Goal: Check status: Check status

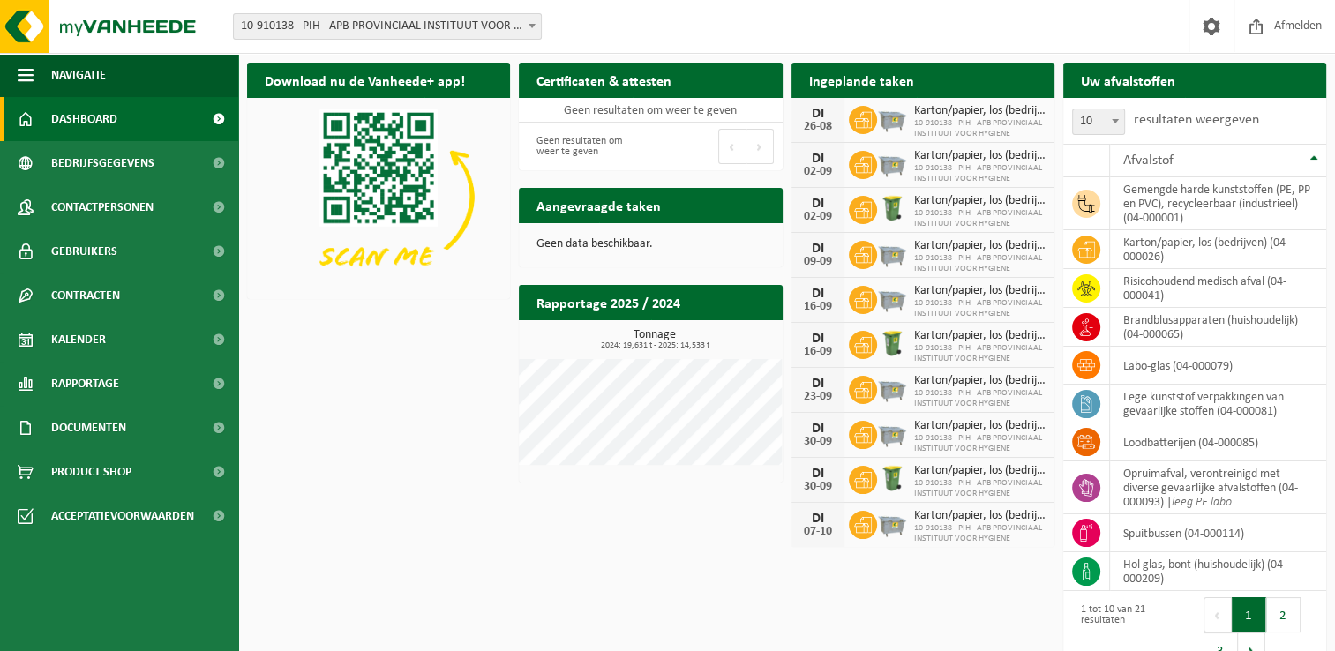
click at [422, 435] on div "Download nu de Vanheede+ app! Verberg Certificaten & attesten Bekijk uw certifi…" at bounding box center [787, 367] width 1088 height 627
drag, startPoint x: 370, startPoint y: 478, endPoint x: 363, endPoint y: 608, distance: 129.9
click at [370, 478] on div "Download nu de Vanheede+ app! Verberg Certificaten & attesten Bekijk uw certifi…" at bounding box center [787, 327] width 1088 height 546
click at [348, 427] on div "Download nu de Vanheede+ app! Verberg Certificaten & attesten Bekijk uw certifi…" at bounding box center [787, 327] width 1088 height 546
click at [473, 421] on div "Download nu de Vanheede+ app! Verberg Certificaten & attesten Bekijk uw certifi…" at bounding box center [787, 367] width 1088 height 627
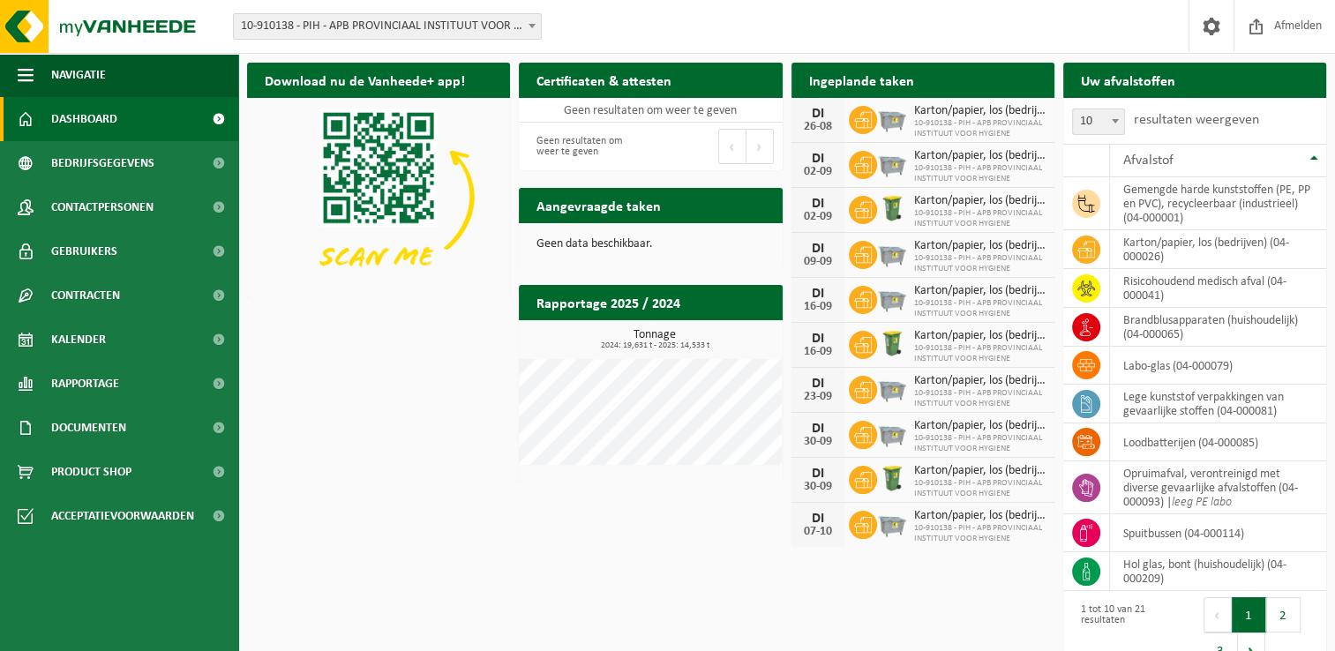
click at [451, 467] on div "Download nu de Vanheede+ app! Verberg Certificaten & attesten Bekijk uw certifi…" at bounding box center [787, 367] width 1088 height 627
click at [125, 330] on link "Kalender" at bounding box center [119, 340] width 238 height 44
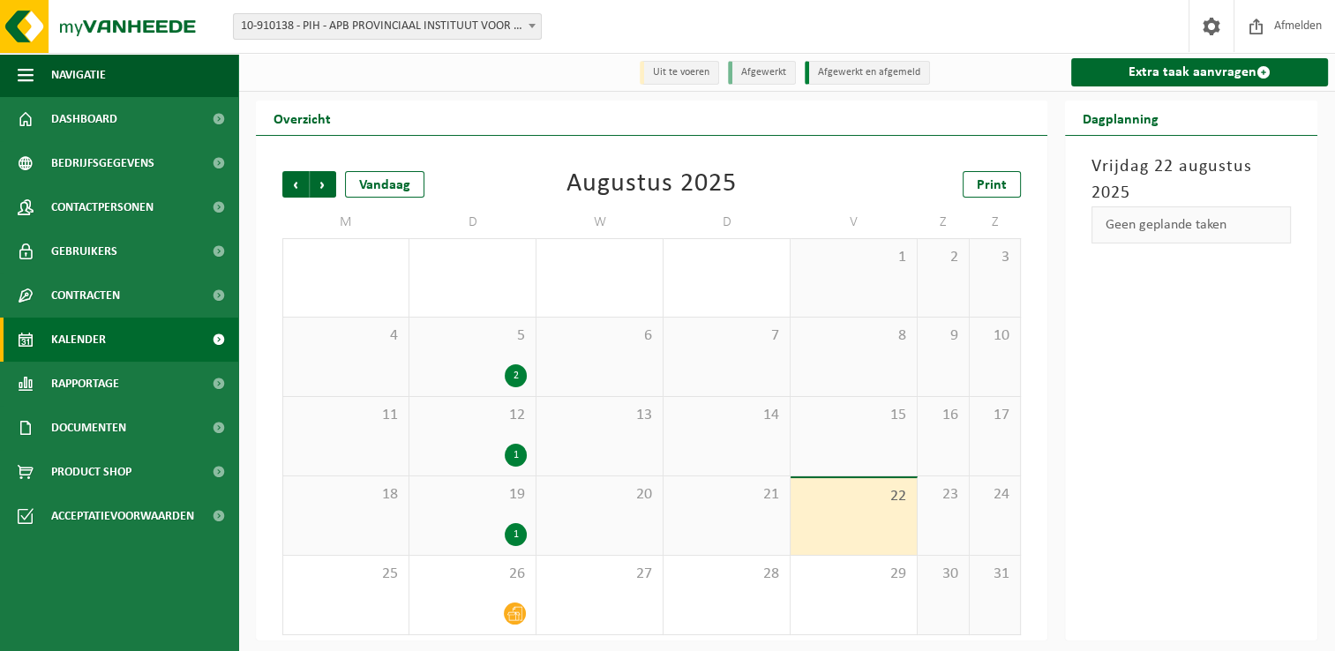
click at [735, 155] on div "Vorige Volgende Vandaag Augustus 2025 Print M D W D V Z Z 28 29 1 30 1 5 31 1 2…" at bounding box center [651, 402] width 756 height 499
click at [496, 584] on span "26" at bounding box center [472, 574] width 108 height 19
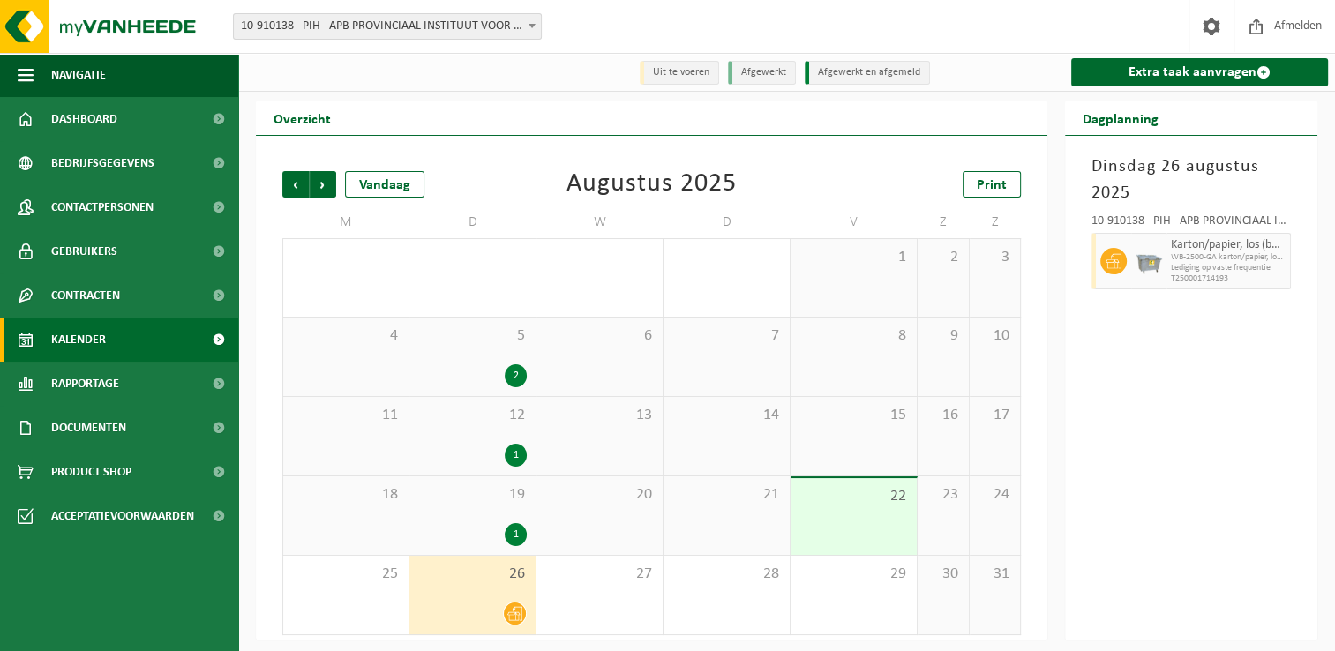
click at [490, 522] on div "19 1" at bounding box center [472, 515] width 126 height 79
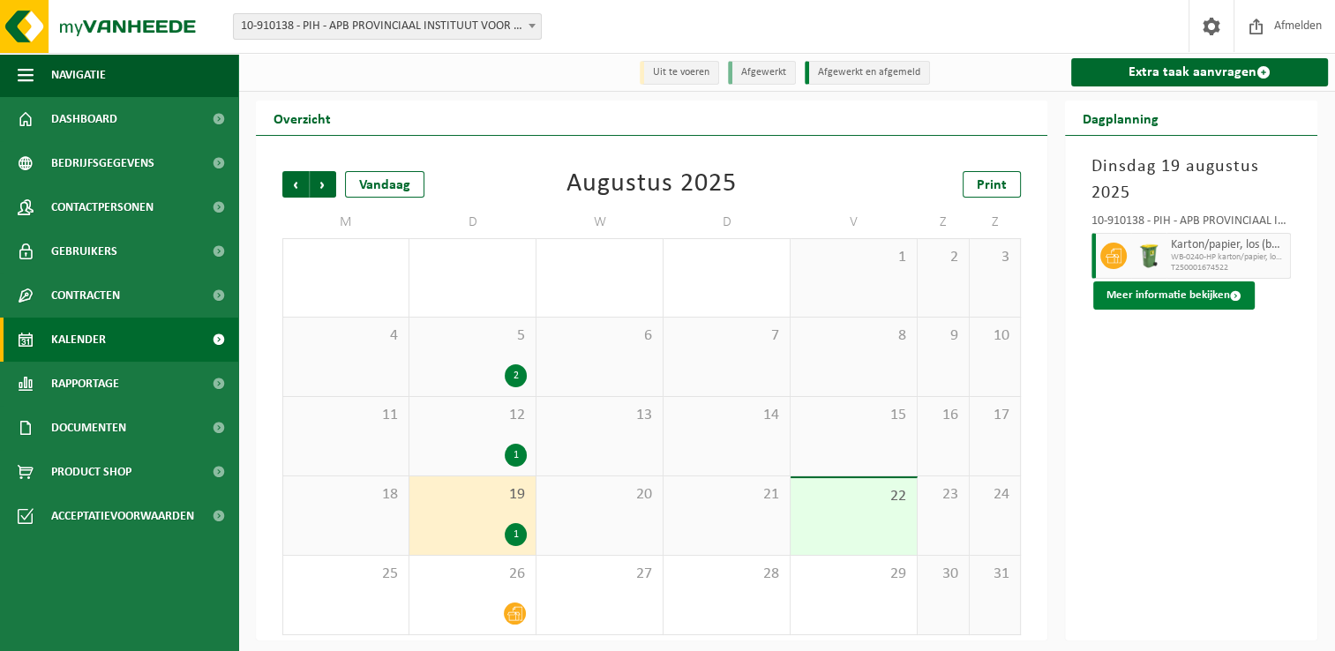
click at [1223, 304] on button "Meer informatie bekijken" at bounding box center [1173, 295] width 161 height 28
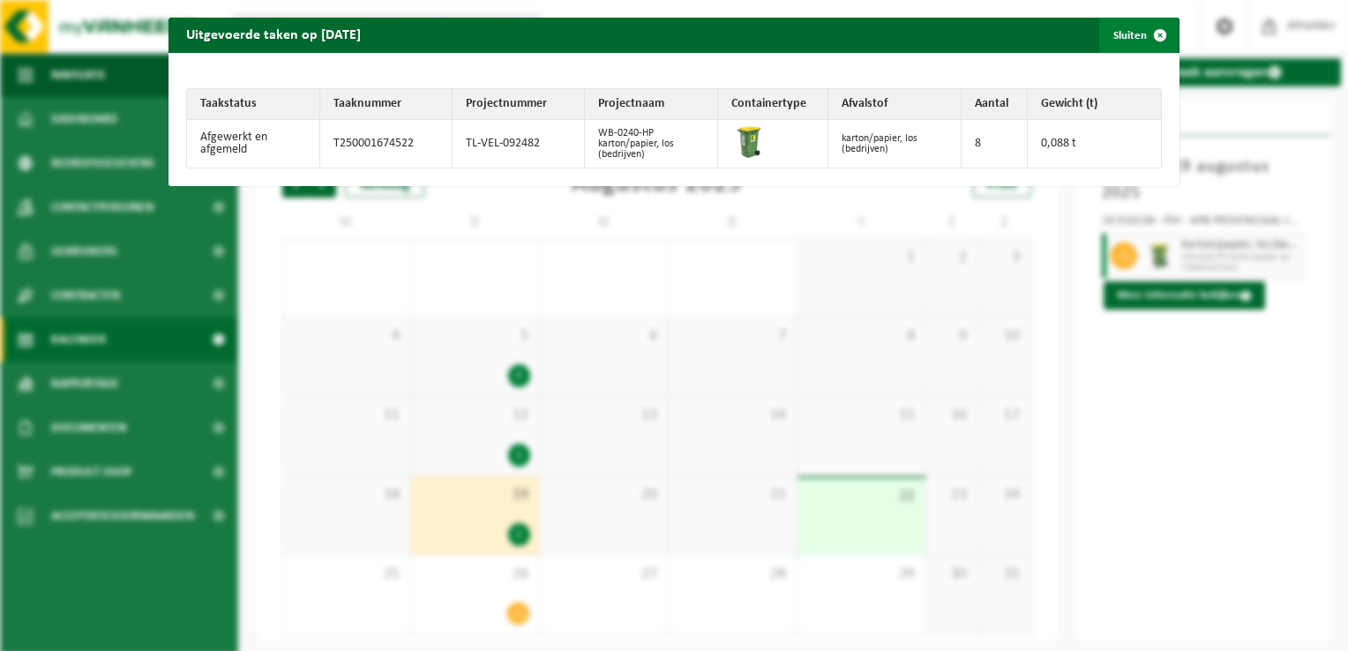
click at [1124, 41] on button "Sluiten" at bounding box center [1138, 35] width 79 height 35
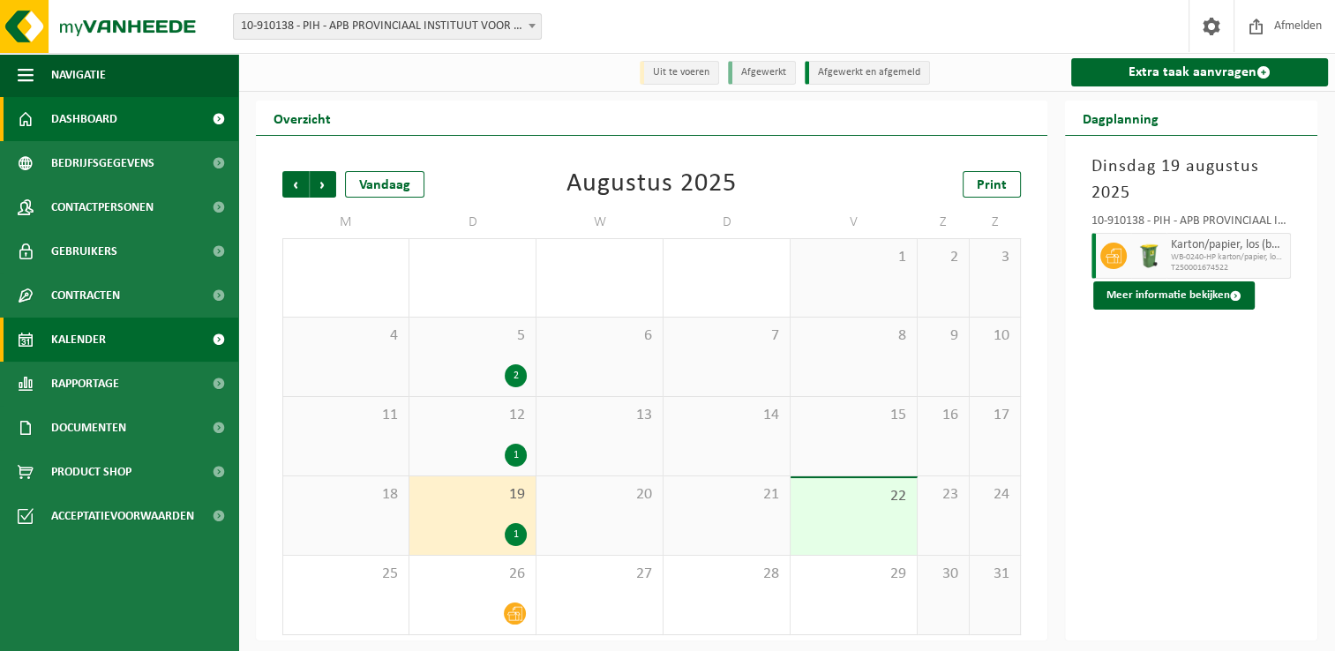
click at [117, 131] on link "Dashboard" at bounding box center [119, 119] width 238 height 44
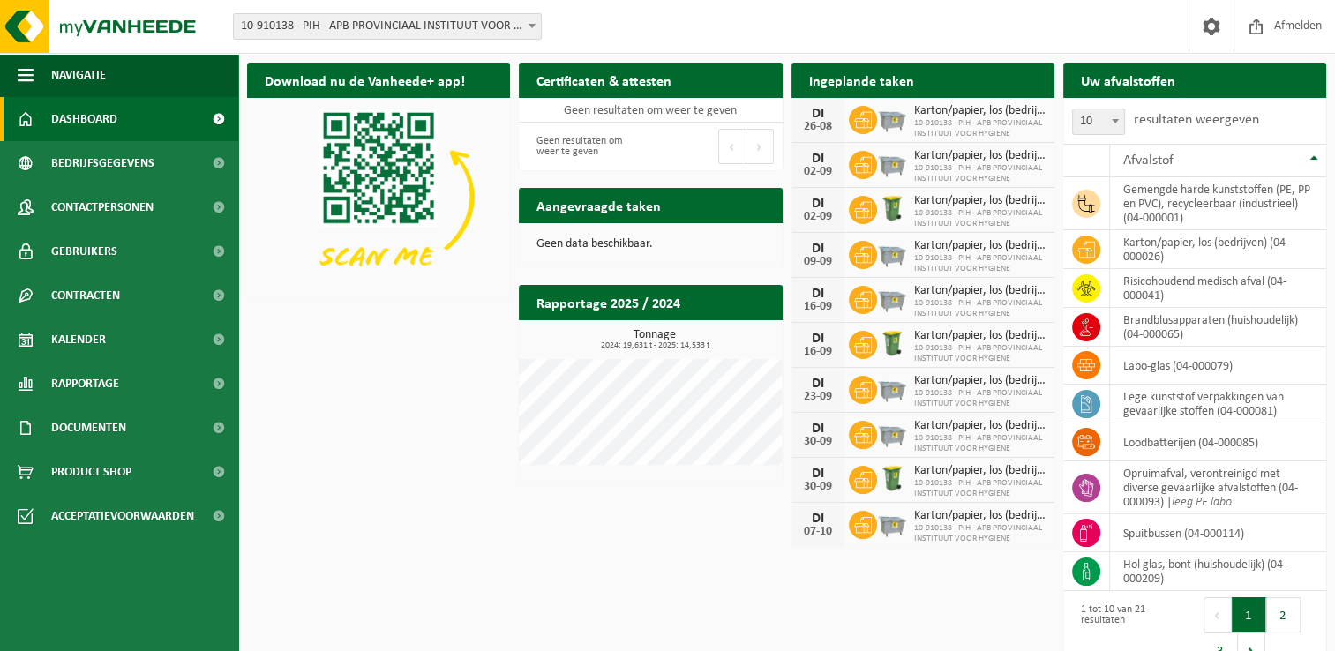
click at [376, 420] on div "Download nu de Vanheede+ app! Verberg Certificaten & attesten Bekijk uw certifi…" at bounding box center [787, 367] width 1088 height 627
click at [357, 443] on div "Download nu de Vanheede+ app! Verberg Certificaten & attesten Bekijk uw certifi…" at bounding box center [787, 367] width 1088 height 627
click at [490, 388] on div "Download nu de Vanheede+ app! Verberg Certificaten & attesten Bekijk uw certifi…" at bounding box center [787, 367] width 1088 height 627
drag, startPoint x: 349, startPoint y: 434, endPoint x: 1337, endPoint y: 26, distance: 1068.6
click at [349, 433] on div "Download nu de Vanheede+ app! Verberg Certificaten & attesten Bekijk uw certifi…" at bounding box center [787, 367] width 1088 height 627
